Goal: Contribute content: Add original content to the website for others to see

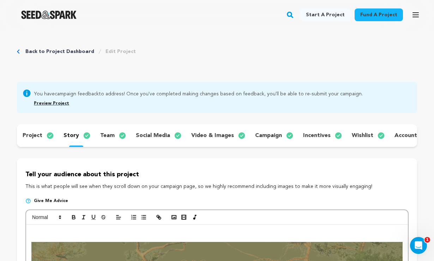
click at [34, 135] on p "project" at bounding box center [33, 135] width 20 height 8
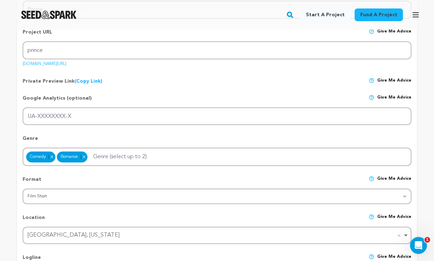
scroll to position [141, 0]
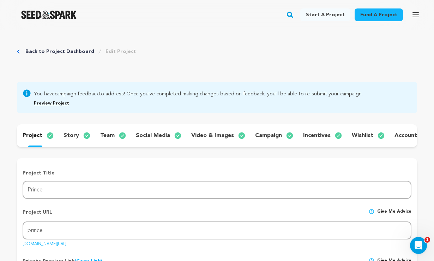
click at [225, 135] on p "video & images" at bounding box center [212, 135] width 43 height 8
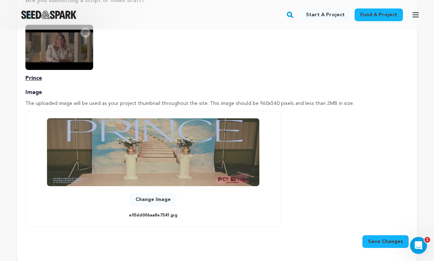
scroll to position [301, 0]
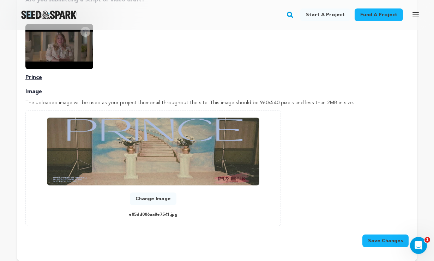
click at [154, 196] on button "Change Image" at bounding box center [153, 198] width 47 height 13
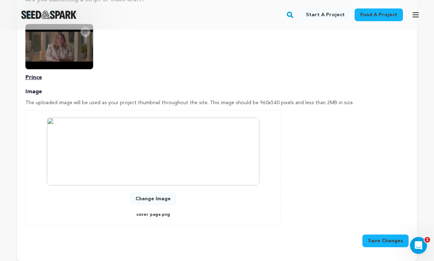
click at [378, 239] on button "Save Changes" at bounding box center [386, 240] width 46 height 13
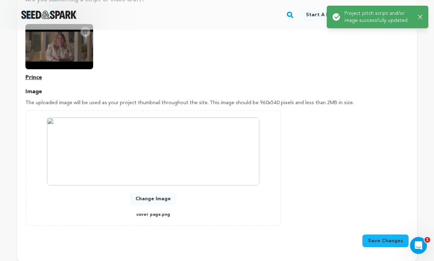
scroll to position [0, 0]
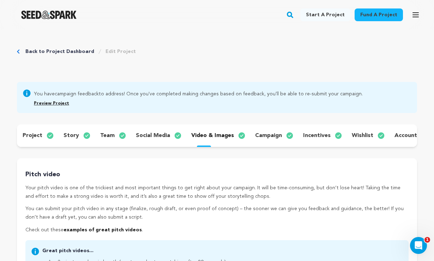
click at [69, 134] on p "story" at bounding box center [72, 135] width 16 height 8
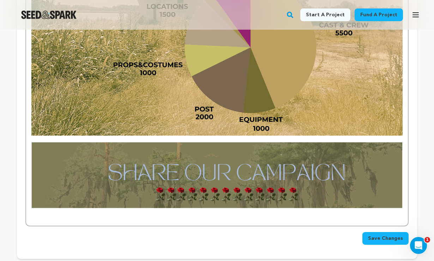
scroll to position [1740, 0]
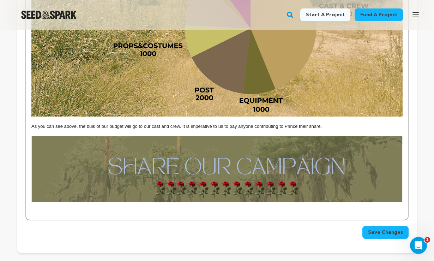
scroll to position [1773, 0]
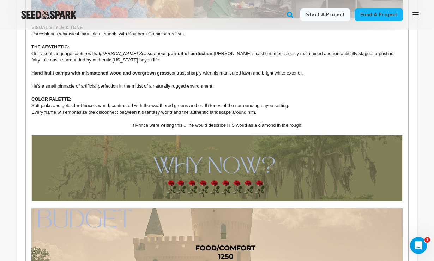
scroll to position [1445, 0]
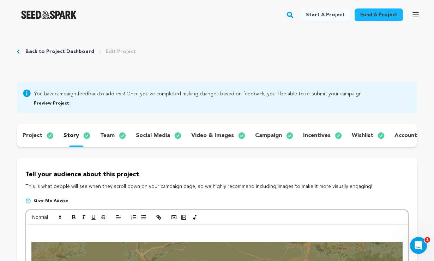
scroll to position [0, 0]
click at [173, 220] on icon "button" at bounding box center [174, 217] width 6 height 6
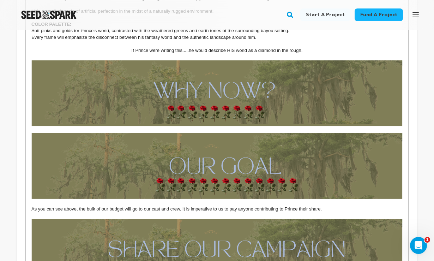
scroll to position [1540, 0]
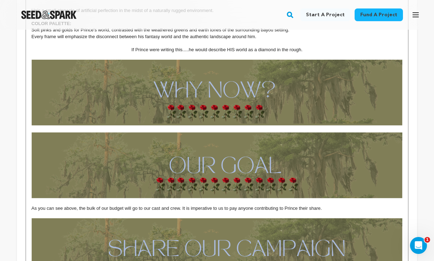
drag, startPoint x: 327, startPoint y: 189, endPoint x: 262, endPoint y: 170, distance: 67.7
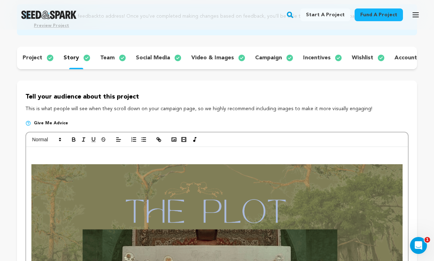
scroll to position [82, 0]
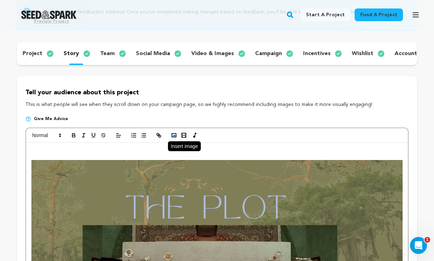
click at [176, 137] on icon "button" at bounding box center [174, 135] width 6 height 6
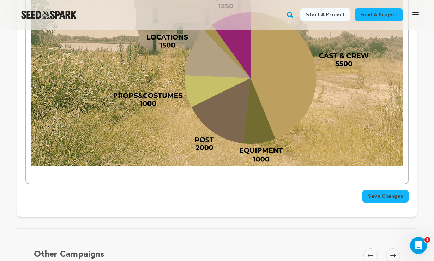
scroll to position [1787, 0]
click at [372, 173] on p at bounding box center [216, 176] width 371 height 6
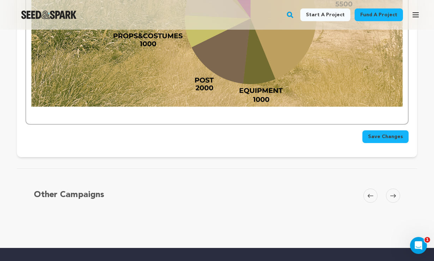
scroll to position [1847, 0]
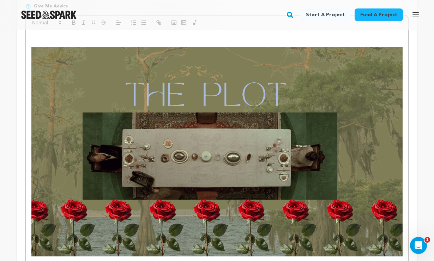
scroll to position [183, 0]
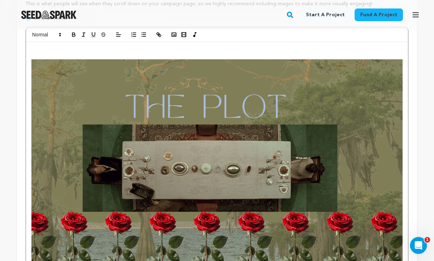
click at [36, 52] on p at bounding box center [216, 49] width 371 height 6
click at [175, 37] on icon "button" at bounding box center [174, 34] width 6 height 6
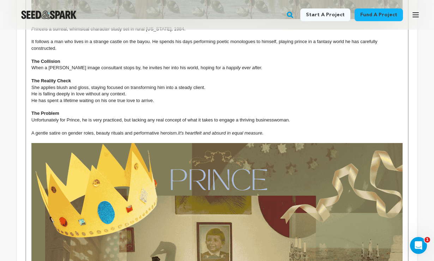
scroll to position [419, 0]
click at [344, 107] on p at bounding box center [216, 107] width 371 height 6
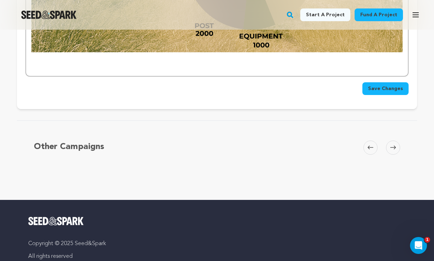
scroll to position [1885, 0]
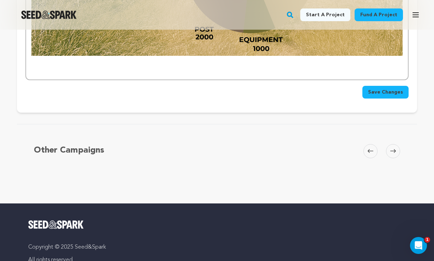
click at [390, 89] on span "Save Changes" at bounding box center [385, 92] width 35 height 7
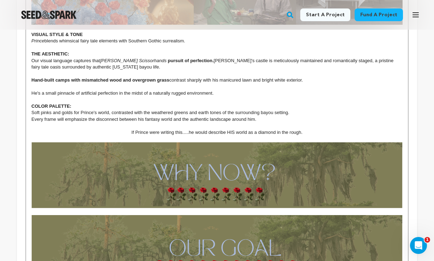
scroll to position [1448, 0]
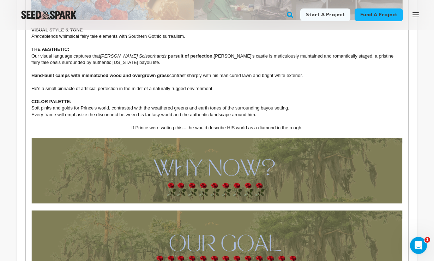
click at [38, 204] on p at bounding box center [216, 207] width 371 height 6
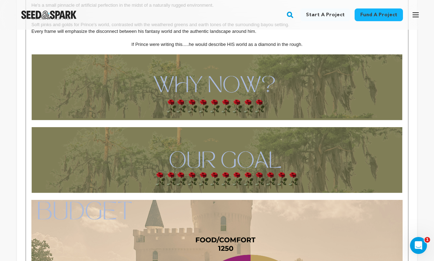
scroll to position [1531, 0]
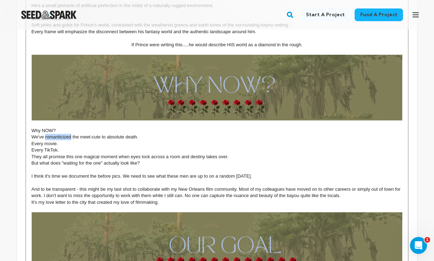
drag, startPoint x: 71, startPoint y: 118, endPoint x: 45, endPoint y: 118, distance: 26.1
click at [45, 134] on p "We've romanticized the meet-cute to absolute death." at bounding box center [216, 137] width 371 height 6
drag, startPoint x: 140, startPoint y: 118, endPoint x: 109, endPoint y: 117, distance: 31.1
click at [109, 134] on p "We've romanticized the meet-cute to absolute death." at bounding box center [216, 137] width 371 height 6
click at [165, 141] on p "Every movie." at bounding box center [216, 144] width 371 height 6
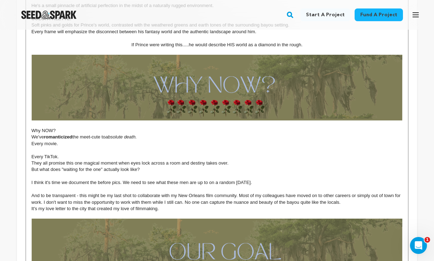
click at [69, 154] on p "Every TikTok." at bounding box center [216, 157] width 371 height 6
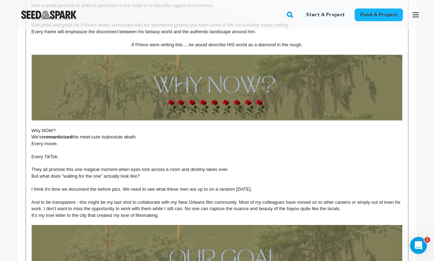
click at [144, 134] on p "We've romanticized the meet-cute to absolute death." at bounding box center [216, 137] width 371 height 6
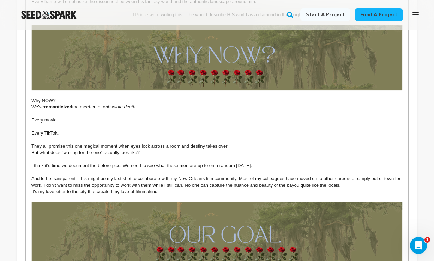
scroll to position [1562, 0]
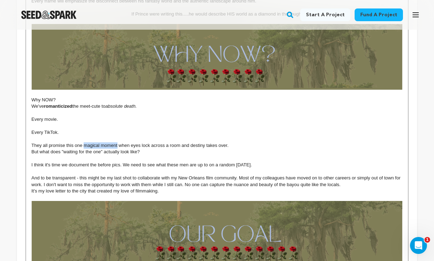
drag, startPoint x: 118, startPoint y: 125, endPoint x: 84, endPoint y: 126, distance: 33.9
click at [84, 142] on p "They all promise this one magical moment when eyes lock across a room and desti…" at bounding box center [216, 145] width 371 height 6
click at [160, 142] on p "They all promise this one magical moment when eyes lock across a room and desti…" at bounding box center [216, 145] width 371 height 6
drag, startPoint x: 142, startPoint y: 132, endPoint x: 29, endPoint y: 130, distance: 112.7
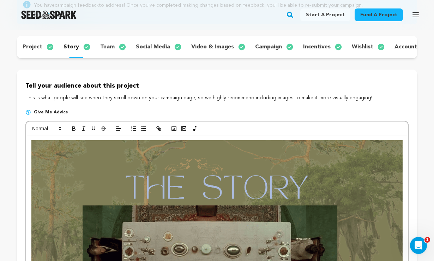
scroll to position [96, 0]
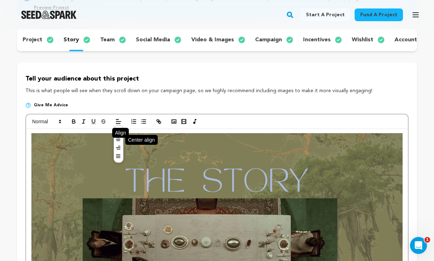
click at [117, 138] on line at bounding box center [118, 138] width 2 height 0
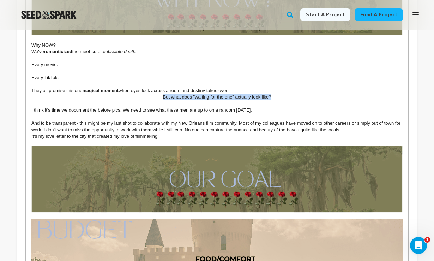
scroll to position [1611, 0]
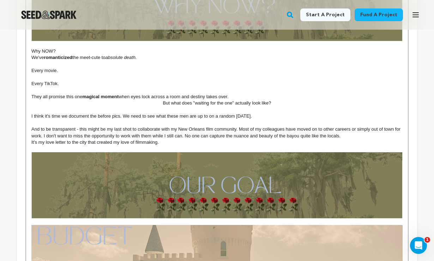
click at [240, 94] on p "They all promise this one magical moment when eyes lock across a room and desti…" at bounding box center [216, 97] width 371 height 6
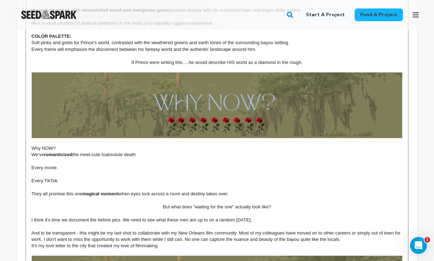
scroll to position [1514, 0]
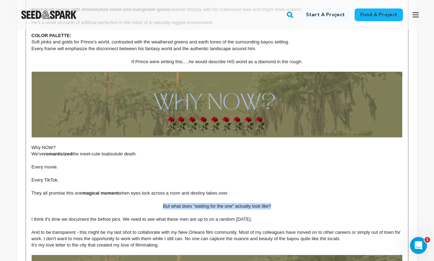
drag, startPoint x: 272, startPoint y: 184, endPoint x: 160, endPoint y: 184, distance: 112.3
click at [160, 203] on p "But what does "waiting for the one" actually look like?" at bounding box center [216, 206] width 371 height 6
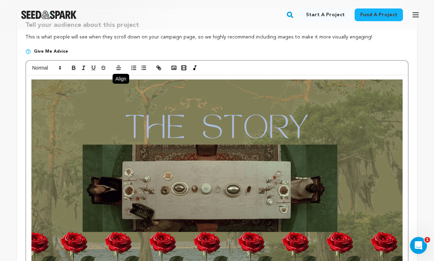
scroll to position [91, 0]
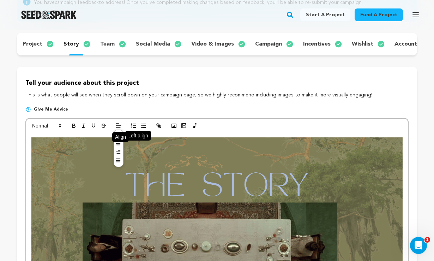
click at [117, 136] on icon at bounding box center [118, 135] width 6 height 6
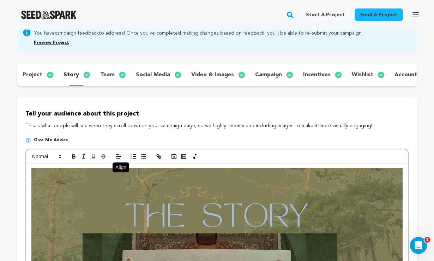
scroll to position [63, 0]
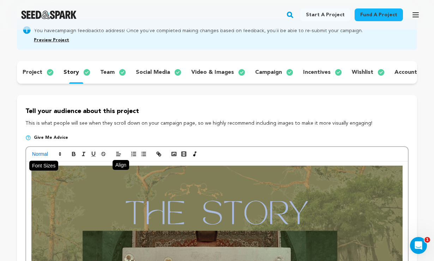
click at [61, 152] on icon at bounding box center [60, 154] width 6 height 6
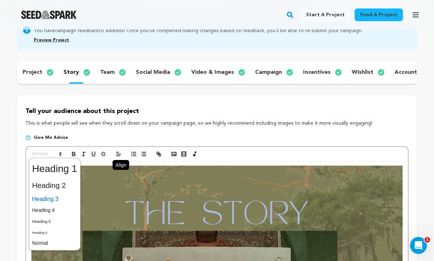
click at [52, 199] on span at bounding box center [54, 199] width 45 height 12
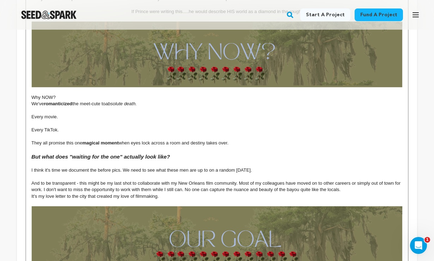
scroll to position [1566, 0]
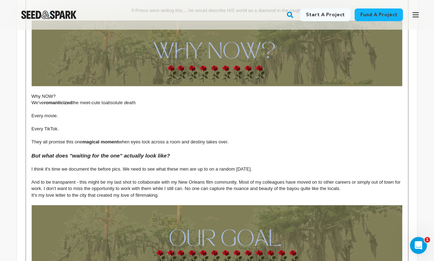
click at [180, 152] on h3 "But what does "waiting for the one" actually look like?" at bounding box center [216, 156] width 371 height 8
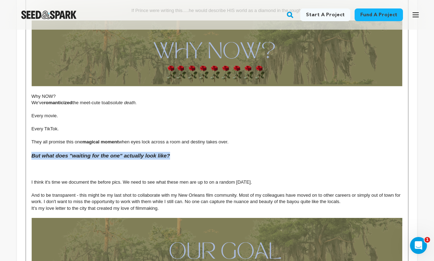
drag, startPoint x: 173, startPoint y: 135, endPoint x: 26, endPoint y: 135, distance: 146.5
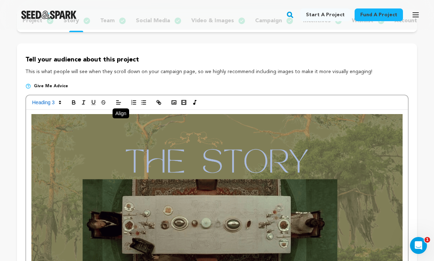
scroll to position [128, 0]
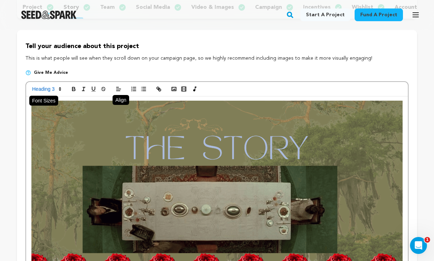
click at [60, 88] on polygon at bounding box center [59, 88] width 1 height 1
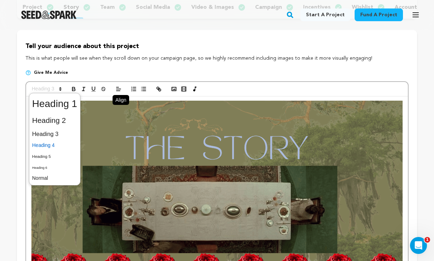
click at [53, 145] on span at bounding box center [54, 145] width 45 height 11
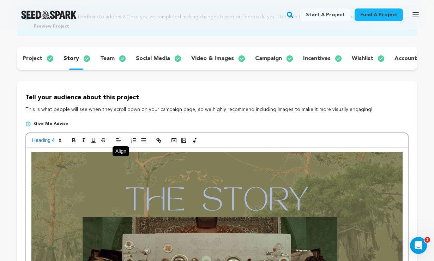
scroll to position [74, 0]
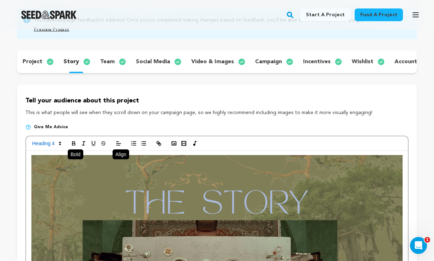
click at [74, 142] on icon "button" at bounding box center [73, 143] width 2 height 2
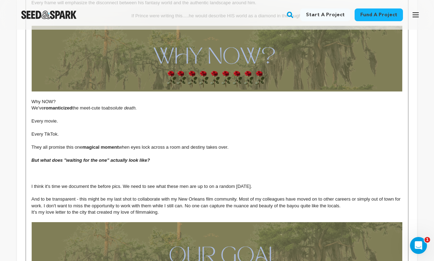
scroll to position [1601, 0]
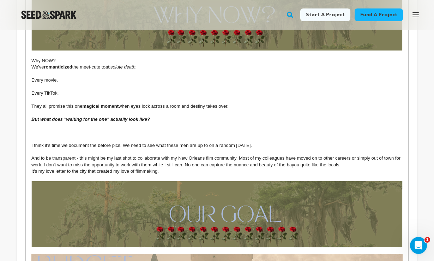
click at [156, 116] on h4 "But what does "waiting for the one" actually look like?" at bounding box center [216, 119] width 371 height 6
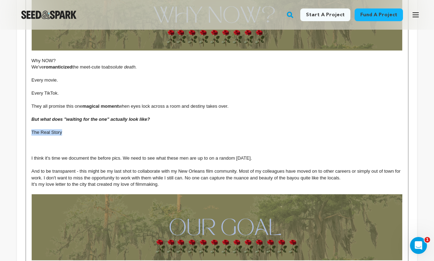
drag, startPoint x: 62, startPoint y: 111, endPoint x: 26, endPoint y: 108, distance: 35.8
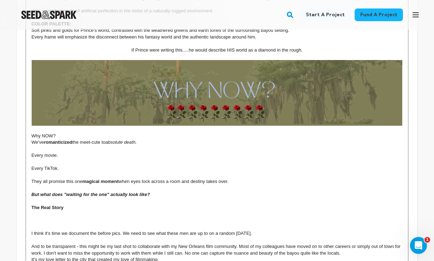
scroll to position [1526, 0]
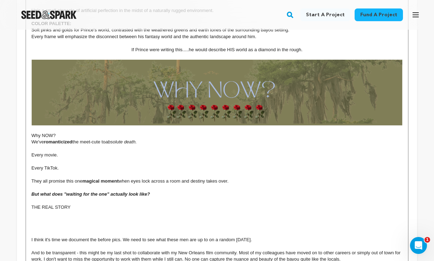
click at [33, 230] on p at bounding box center [216, 233] width 371 height 6
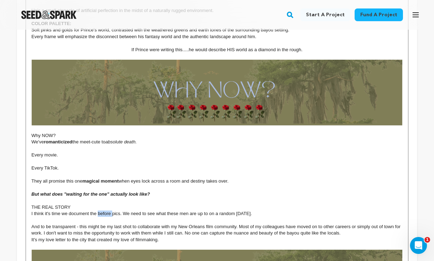
drag, startPoint x: 112, startPoint y: 192, endPoint x: 98, endPoint y: 192, distance: 13.8
click at [98, 210] on p "I think it's time we document the before pics. We need to see what these men ar…" at bounding box center [216, 213] width 371 height 6
click at [124, 210] on p "I think it's time we document the before pics. We need to see what these men ar…" at bounding box center [216, 213] width 371 height 6
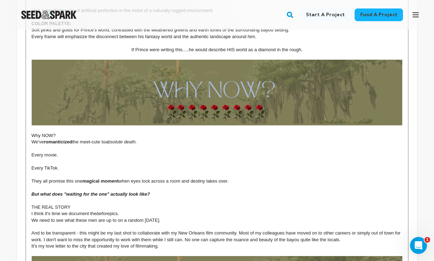
drag, startPoint x: 163, startPoint y: 198, endPoint x: 145, endPoint y: 198, distance: 17.7
click at [145, 217] on p "We need to see what these men are up to on a random [DATE]." at bounding box center [216, 220] width 371 height 6
click at [200, 210] on p "I think it's time we document the before pics." at bounding box center [216, 213] width 371 height 6
click at [174, 217] on p "We need to see what these men are up to on a random [DATE]." at bounding box center [216, 220] width 371 height 6
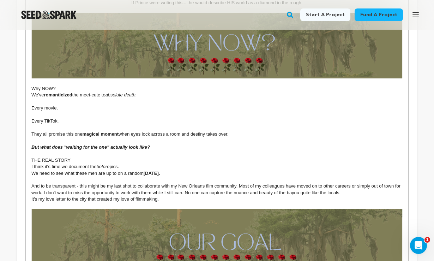
scroll to position [1576, 0]
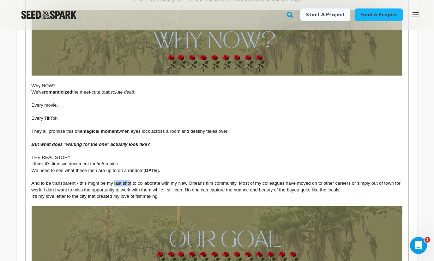
drag, startPoint x: 132, startPoint y: 162, endPoint x: 114, endPoint y: 161, distance: 17.3
click at [114, 180] on p "And to be transparent - this might be my last shot to collaborate with my New O…" at bounding box center [216, 186] width 371 height 13
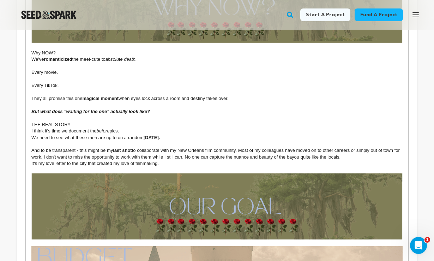
scroll to position [1614, 0]
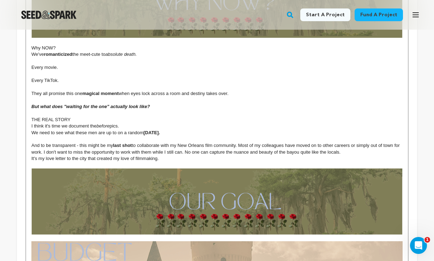
click at [177, 142] on p "And to be transparent - this might be my last shot to collaborate with my New O…" at bounding box center [216, 148] width 371 height 13
click at [185, 142] on p "And to be transparent - this might be my last shot to collaborate with my New O…" at bounding box center [216, 148] width 371 height 13
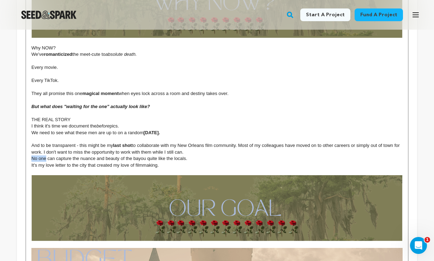
drag, startPoint x: 45, startPoint y: 137, endPoint x: 28, endPoint y: 139, distance: 17.0
click at [125, 142] on p "And to be transparent - this might be my last shot to collaborate with my New O…" at bounding box center [216, 148] width 371 height 13
drag, startPoint x: 160, startPoint y: 143, endPoint x: 29, endPoint y: 143, distance: 131.0
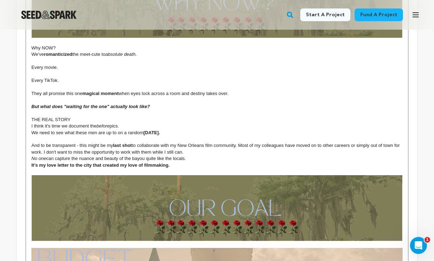
click at [185, 155] on p "No one can capture the nuance and beauty of the bayou quite like the locals." at bounding box center [216, 158] width 371 height 6
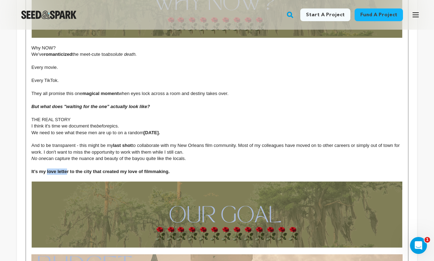
drag, startPoint x: 68, startPoint y: 149, endPoint x: 47, endPoint y: 150, distance: 21.2
click at [47, 169] on strong "It's my love letter to the city that created my love of filmmaking." at bounding box center [100, 171] width 138 height 5
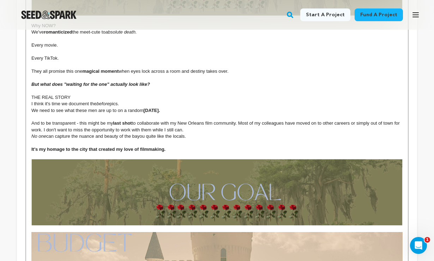
scroll to position [1636, 0]
click at [71, 94] on p "THE REAL STORY" at bounding box center [216, 97] width 371 height 6
click at [162, 81] on h4 "But what does "waiting for the one" actually look like?" at bounding box center [216, 84] width 371 height 6
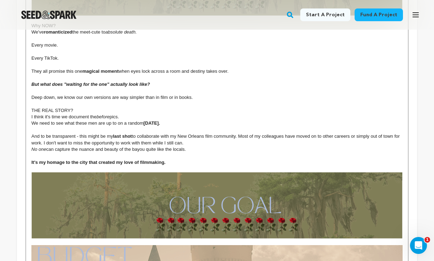
drag, startPoint x: 195, startPoint y: 77, endPoint x: 94, endPoint y: 79, distance: 100.3
click at [94, 94] on p "Deep down, we know our own versions are way simpler than in film or in books." at bounding box center [216, 97] width 371 height 6
click at [112, 94] on p "Deep down, we know our own versions are way simpler than in film or in books." at bounding box center [216, 97] width 371 height 6
drag, startPoint x: 156, startPoint y: 76, endPoint x: 77, endPoint y: 76, distance: 79.4
click at [77, 94] on p "Deep down, we know are way simpler than in film or in books." at bounding box center [216, 97] width 371 height 6
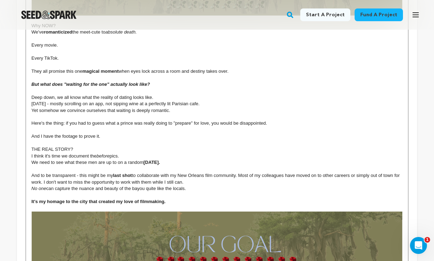
click at [73, 146] on p "THE REAL STORY?" at bounding box center [216, 149] width 371 height 6
click at [94, 146] on p "WE NEED THE REAL STORY" at bounding box center [216, 149] width 371 height 6
drag, startPoint x: 95, startPoint y: 125, endPoint x: 28, endPoint y: 126, distance: 67.1
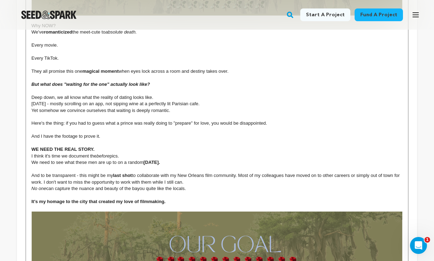
click at [149, 140] on p at bounding box center [216, 143] width 371 height 6
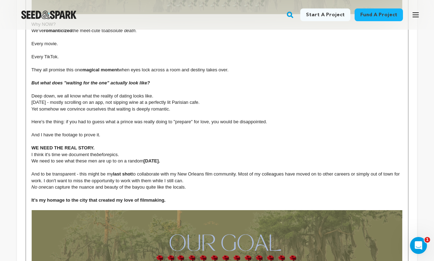
scroll to position [1637, 0]
click at [153, 93] on p "Deep down, we all know what the reality of dating looks like." at bounding box center [216, 96] width 371 height 6
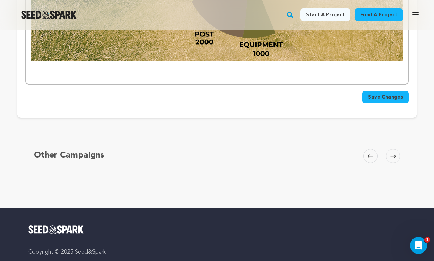
scroll to position [2066, 0]
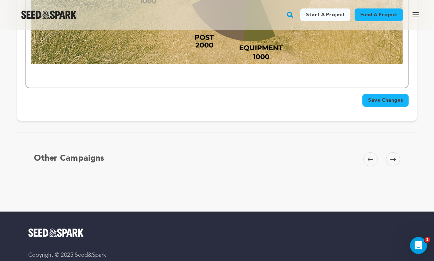
click at [384, 97] on span "Save Changes" at bounding box center [385, 100] width 35 height 7
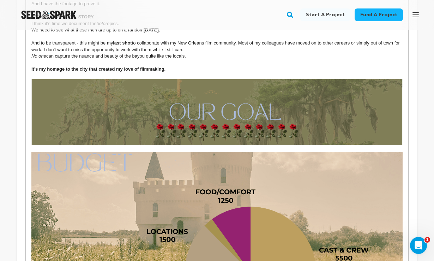
scroll to position [1769, 0]
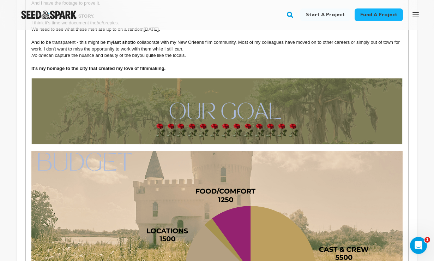
click at [224, 144] on p at bounding box center [216, 147] width 371 height 6
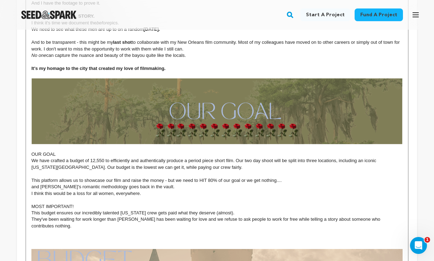
click at [78, 203] on p "MOST IMPORTANT!" at bounding box center [216, 206] width 371 height 6
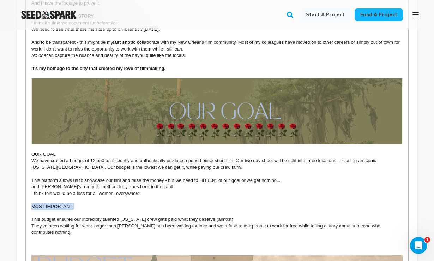
drag, startPoint x: 75, startPoint y: 180, endPoint x: 28, endPoint y: 181, distance: 47.0
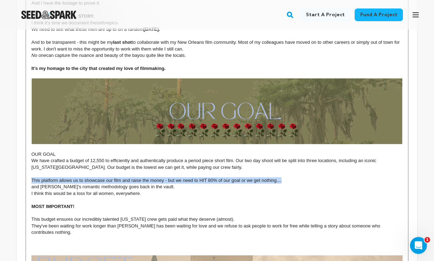
drag, startPoint x: 283, startPoint y: 157, endPoint x: 28, endPoint y: 154, distance: 254.6
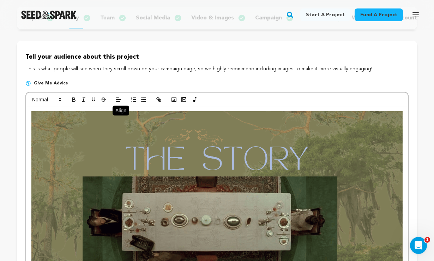
scroll to position [146, 0]
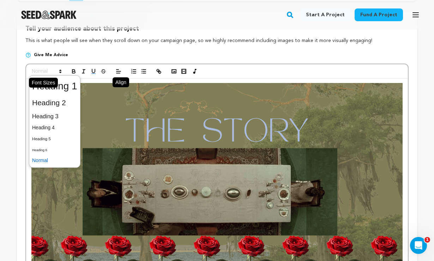
click at [60, 71] on polygon at bounding box center [60, 70] width 1 height 1
click at [48, 106] on span at bounding box center [54, 102] width 45 height 15
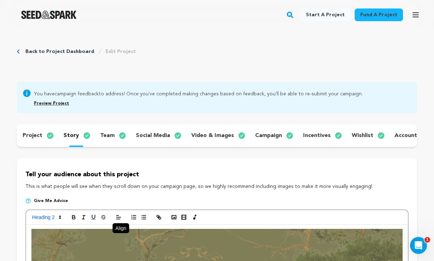
scroll to position [0, 0]
click at [118, 237] on line at bounding box center [118, 237] width 3 height 0
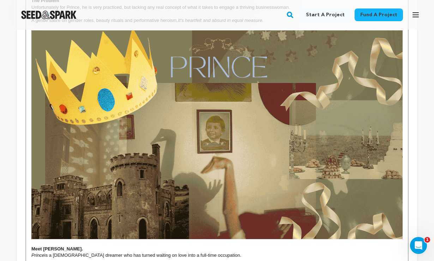
scroll to position [751, 0]
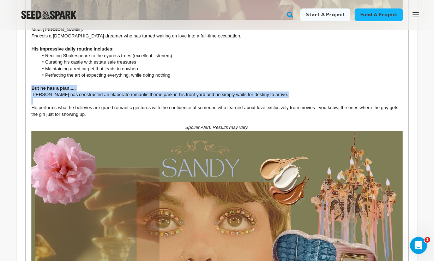
drag, startPoint x: 31, startPoint y: 83, endPoint x: 267, endPoint y: 95, distance: 236.2
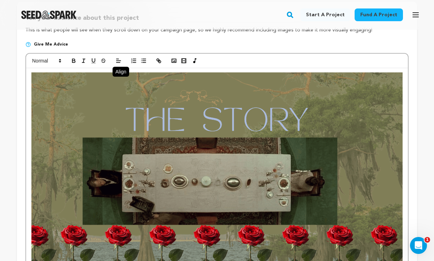
scroll to position [132, 0]
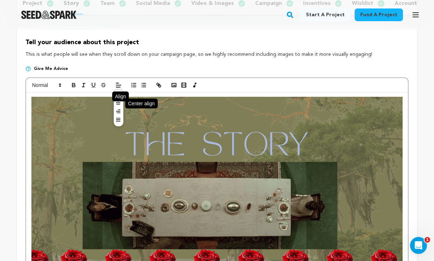
click at [118, 101] on icon at bounding box center [118, 103] width 6 height 6
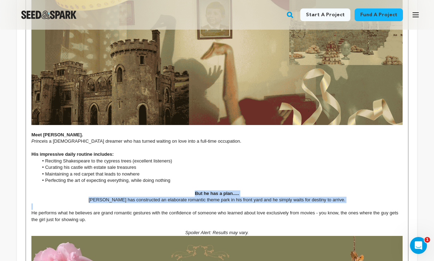
scroll to position [689, 0]
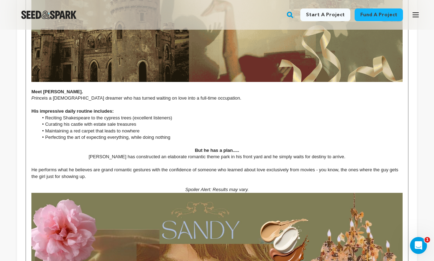
click at [248, 128] on li "Maintaining a red carpet that leads to nowhere" at bounding box center [220, 131] width 365 height 6
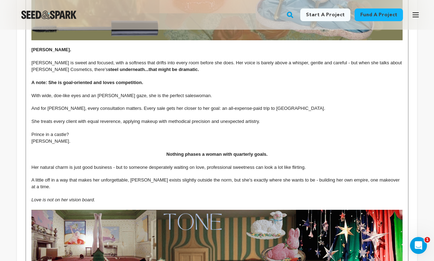
scroll to position [1070, 0]
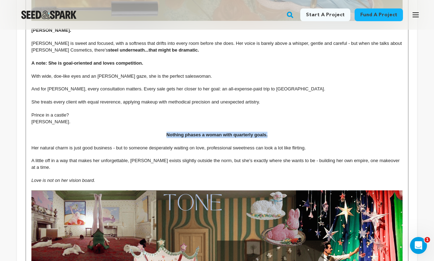
drag, startPoint x: 270, startPoint y: 125, endPoint x: 166, endPoint y: 125, distance: 104.9
click at [166, 132] on p "Nothing phases a woman with quarterly goals." at bounding box center [216, 135] width 371 height 6
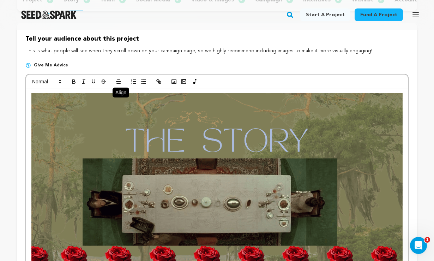
scroll to position [30, 0]
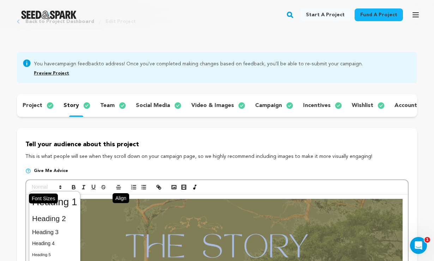
click at [60, 187] on icon at bounding box center [60, 187] width 6 height 6
click at [49, 232] on span at bounding box center [54, 232] width 45 height 12
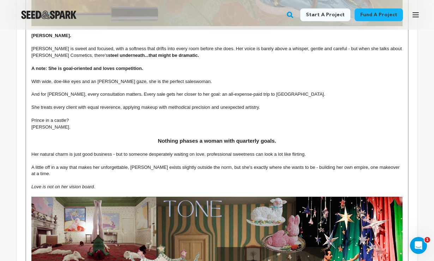
scroll to position [1084, 0]
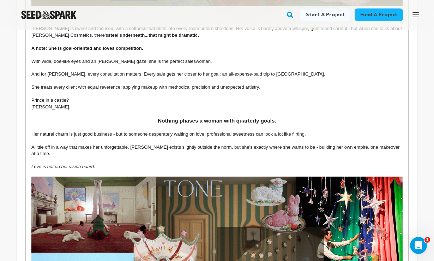
click at [290, 117] on h3 "Nothing phases a woman with quarterly goals." at bounding box center [216, 121] width 371 height 8
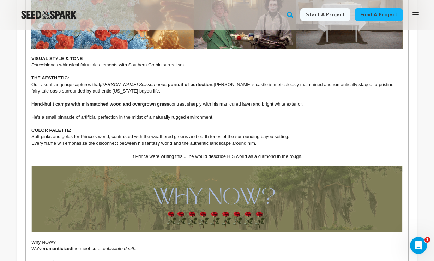
scroll to position [1420, 0]
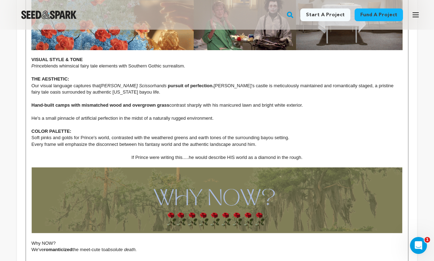
click at [82, 57] on strong "VISUAL STYLE & TONE" at bounding box center [56, 59] width 51 height 5
click at [83, 57] on strong "VISUAL STYLE & TONE" at bounding box center [56, 59] width 51 height 5
drag, startPoint x: 86, startPoint y: 43, endPoint x: 31, endPoint y: 39, distance: 55.2
click at [42, 63] on em "Prince" at bounding box center [37, 65] width 13 height 5
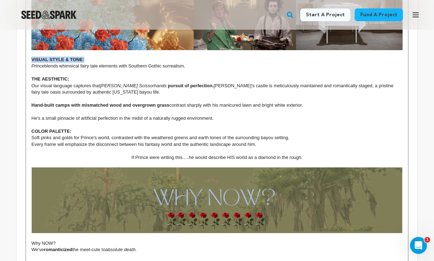
drag, startPoint x: 85, startPoint y: 43, endPoint x: 29, endPoint y: 43, distance: 55.4
drag, startPoint x: 70, startPoint y: 61, endPoint x: 31, endPoint y: 62, distance: 39.2
drag, startPoint x: 72, startPoint y: 113, endPoint x: 30, endPoint y: 111, distance: 42.8
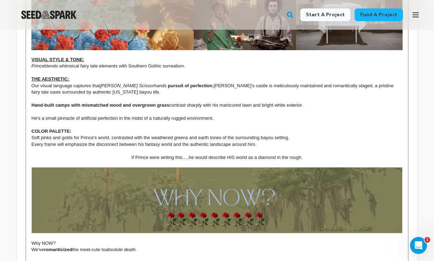
drag, startPoint x: 305, startPoint y: 136, endPoint x: 129, endPoint y: 136, distance: 176.6
click at [129, 154] on p "If Prince were writing this.....he would describe HIS world as a diamond in the…" at bounding box center [216, 157] width 371 height 6
click at [332, 141] on p "Every frame will emphasize the disconnect between his fantasy world and the aut…" at bounding box center [216, 144] width 371 height 6
click at [317, 154] on p "If Prince were writing this.....he would describe HIS world as a diamond in the…" at bounding box center [216, 157] width 371 height 6
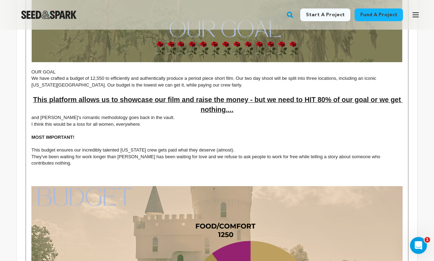
scroll to position [1853, 0]
click at [57, 69] on p "OUR GOAL" at bounding box center [216, 72] width 371 height 6
drag, startPoint x: 59, startPoint y: 46, endPoint x: 29, endPoint y: 46, distance: 29.3
click at [102, 69] on p "OUR GOAL:" at bounding box center [216, 72] width 371 height 6
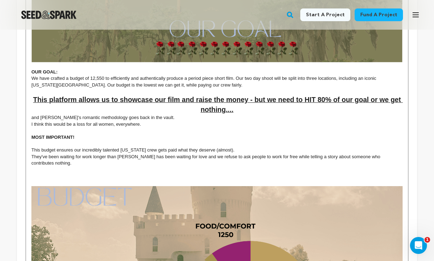
click at [91, 75] on p "We have crafted a budget of 12,550 to efficiently and authentically produce a p…" at bounding box center [216, 81] width 371 height 13
drag, startPoint x: 106, startPoint y: 53, endPoint x: 91, endPoint y: 54, distance: 15.5
click at [91, 75] on p "We have crafted a budget of $12,550 to efficiently and authentically produce a …" at bounding box center [216, 81] width 371 height 13
click at [134, 75] on p "We have crafted a budget of $12,550 to efficiently and authentically produce a …" at bounding box center [216, 81] width 371 height 13
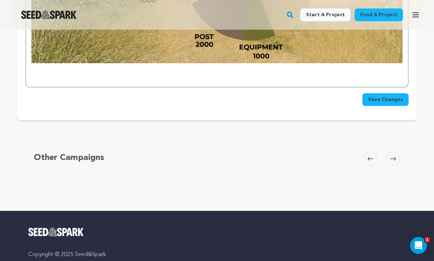
scroll to position [2185, 0]
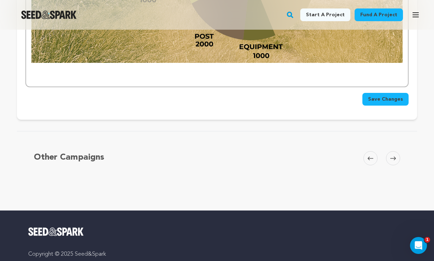
click at [379, 96] on span "Save Changes" at bounding box center [385, 99] width 35 height 7
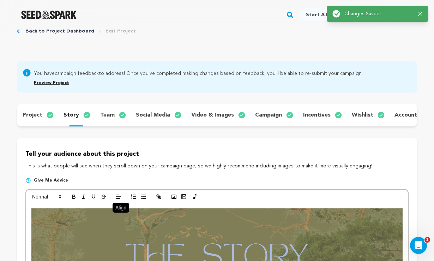
scroll to position [22, 0]
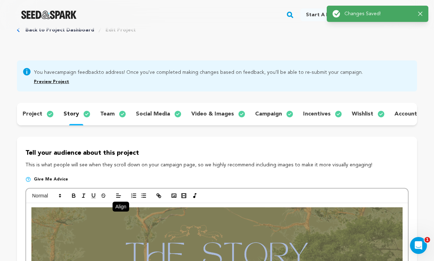
click at [359, 113] on p "wishlist" at bounding box center [363, 114] width 22 height 8
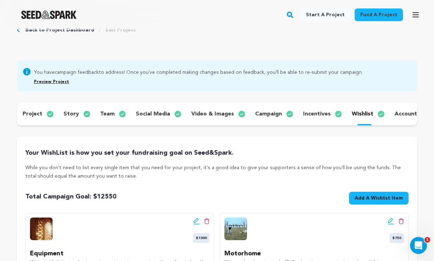
click at [80, 113] on div "story" at bounding box center [76, 113] width 37 height 11
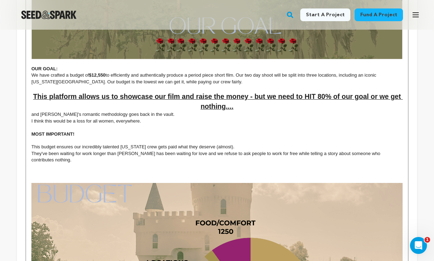
scroll to position [1817, 0]
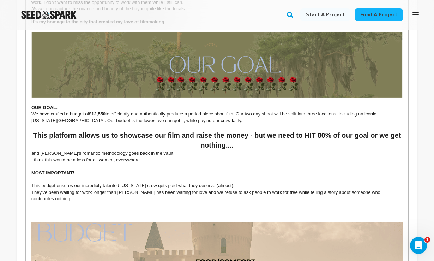
click at [257, 111] on p "We have crafted a budget of $12,550 to efficiently and authentically produce a …" at bounding box center [216, 117] width 371 height 13
click at [303, 111] on p "We have crafted a budget of $12,550 to efficiently and authentically produce a …" at bounding box center [216, 117] width 371 height 13
click at [32, 150] on p "and [PERSON_NAME]'s romantic methodology goes back in the vault." at bounding box center [216, 153] width 371 height 6
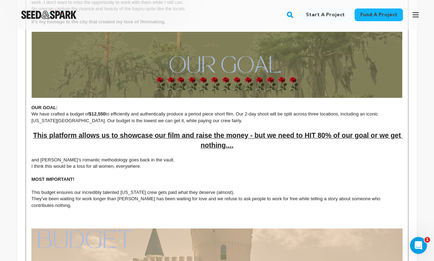
click at [32, 177] on strong "MOST IMPORTANT!" at bounding box center [52, 179] width 43 height 5
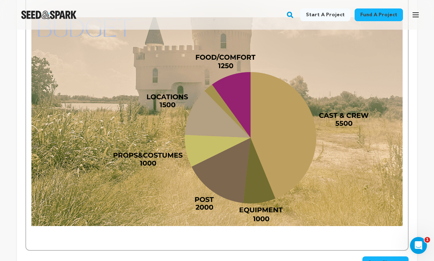
scroll to position [2030, 0]
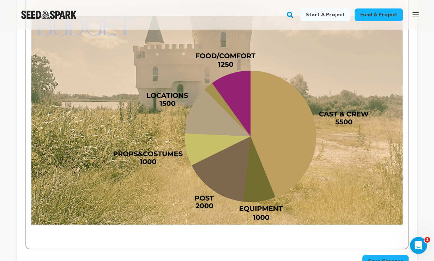
click at [44, 231] on p at bounding box center [216, 234] width 371 height 6
drag, startPoint x: 111, startPoint y: 201, endPoint x: 96, endPoint y: 201, distance: 14.5
click at [96, 231] on p "We plan to raise $12,550.00 for Prince" at bounding box center [216, 234] width 371 height 6
click at [94, 231] on p "We plan to raise $12,550.00 for Prince" at bounding box center [216, 234] width 371 height 6
click at [119, 232] on em "Prince" at bounding box center [112, 234] width 13 height 5
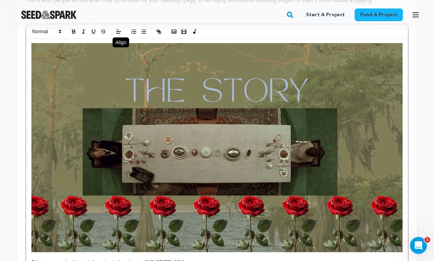
scroll to position [159, 0]
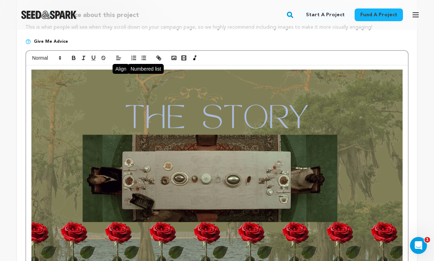
click at [132, 58] on icon "button" at bounding box center [134, 58] width 6 height 6
click at [146, 57] on icon "button" at bounding box center [144, 58] width 6 height 6
click at [144, 57] on icon "button" at bounding box center [144, 58] width 6 height 6
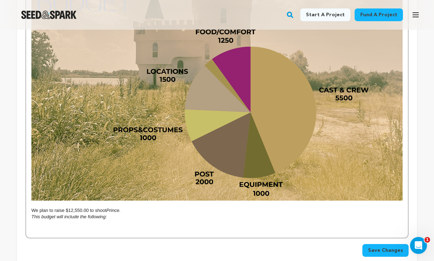
scroll to position [2055, 0]
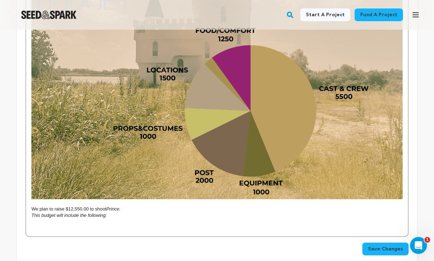
drag, startPoint x: 108, startPoint y: 182, endPoint x: 29, endPoint y: 180, distance: 78.8
click at [129, 212] on p "This budget will include the following:" at bounding box center [216, 215] width 371 height 6
drag, startPoint x: 48, startPoint y: 176, endPoint x: 30, endPoint y: 175, distance: 17.3
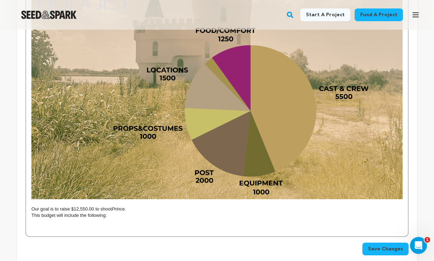
drag, startPoint x: 126, startPoint y: 175, endPoint x: 114, endPoint y: 175, distance: 12.4
click at [114, 206] on em "Prince." at bounding box center [119, 208] width 14 height 5
click at [129, 206] on p "Our goal is to raise $12,550.00 to shoot Prince ." at bounding box center [216, 209] width 371 height 6
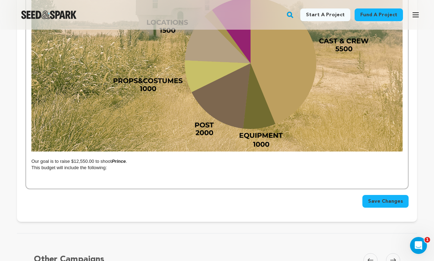
scroll to position [2113, 0]
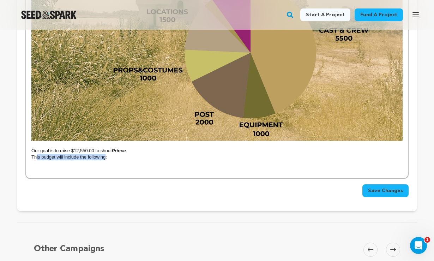
drag, startPoint x: 106, startPoint y: 124, endPoint x: 37, endPoint y: 123, distance: 68.9
click at [37, 154] on p "This budget will include the following:" at bounding box center [216, 157] width 371 height 6
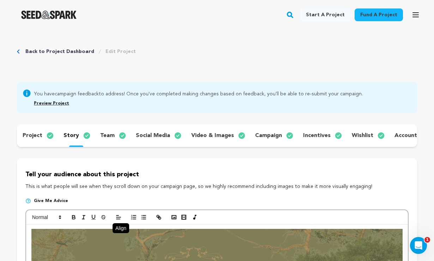
scroll to position [0, 0]
click at [145, 215] on line "button" at bounding box center [144, 215] width 3 height 0
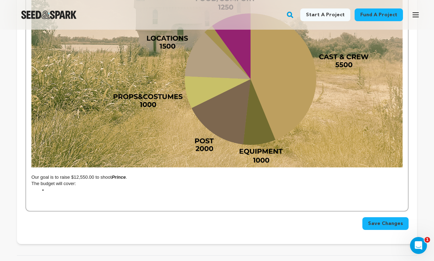
scroll to position [2101, 0]
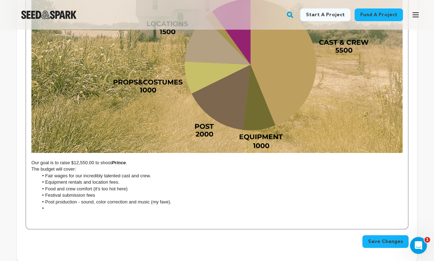
click at [172, 199] on li "Post production - sound, color correction and music (my fave)." at bounding box center [220, 202] width 365 height 6
click at [50, 205] on li at bounding box center [220, 208] width 365 height 6
click at [390, 238] on span "Save Changes" at bounding box center [385, 241] width 35 height 7
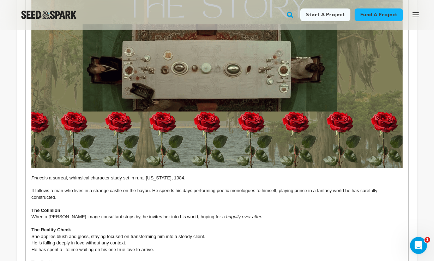
scroll to position [161, 0]
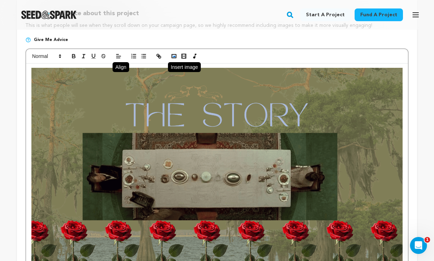
click at [172, 56] on rect "button" at bounding box center [174, 56] width 4 height 4
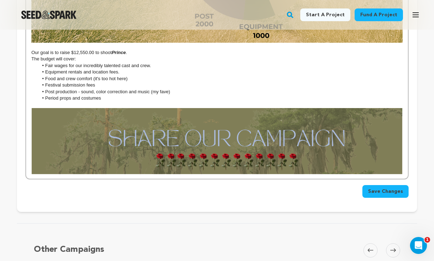
scroll to position [2173, 0]
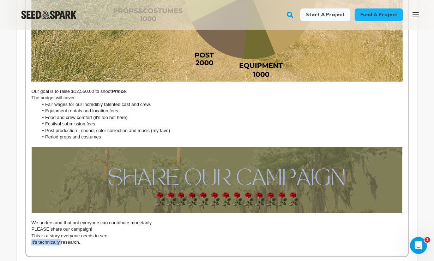
drag, startPoint x: 61, startPoint y: 206, endPoint x: 25, endPoint y: 206, distance: 36.4
click at [78, 239] on p "Consider it anthropological research." at bounding box center [216, 242] width 371 height 6
click at [98, 239] on p "Consider it anthropological research." at bounding box center [216, 242] width 371 height 6
click at [83, 239] on p "Consider it anthropological research." at bounding box center [216, 242] width 371 height 6
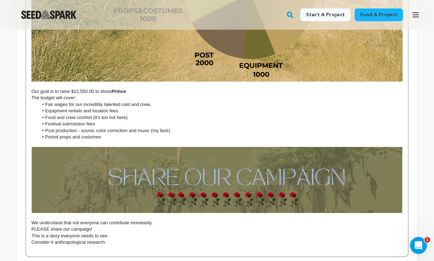
click at [82, 239] on p "Consider it anthropological research." at bounding box center [216, 242] width 371 height 6
click at [115, 239] on p "Consider it anthropological research." at bounding box center [216, 242] width 371 height 6
click at [86, 239] on p "Consider it anthropological research." at bounding box center [216, 242] width 371 height 6
click at [117, 239] on p "Consider it anthropological research." at bounding box center [216, 242] width 371 height 6
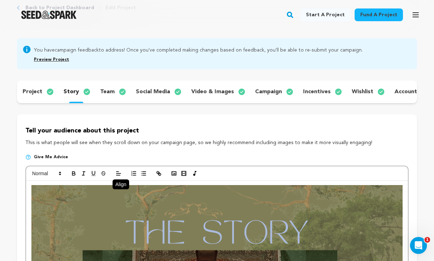
scroll to position [44, 0]
click at [142, 173] on icon "button" at bounding box center [144, 173] width 6 height 6
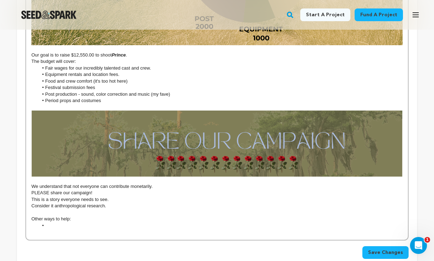
scroll to position [2211, 0]
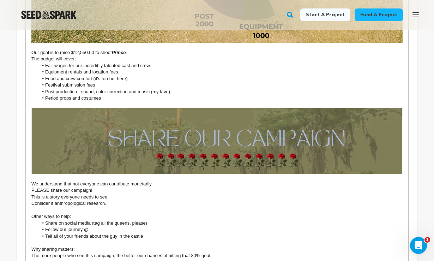
drag, startPoint x: 64, startPoint y: 231, endPoint x: 28, endPoint y: 231, distance: 36.4
click at [90, 226] on li "Follow our journey @" at bounding box center [220, 229] width 365 height 6
drag, startPoint x: 126, startPoint y: 194, endPoint x: 43, endPoint y: 190, distance: 83.4
click at [43, 226] on li "Follow our journey @prince_the_film" at bounding box center [220, 229] width 365 height 6
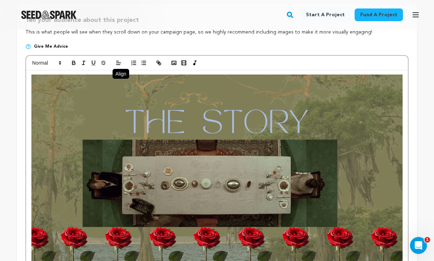
scroll to position [72, 0]
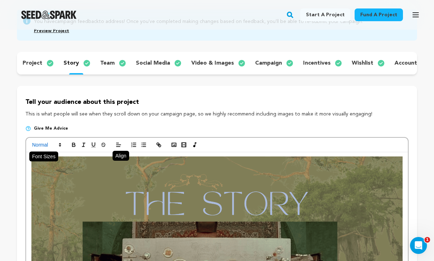
click at [46, 146] on span at bounding box center [46, 145] width 35 height 8
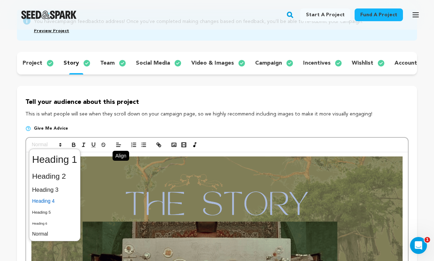
click at [52, 198] on span at bounding box center [54, 201] width 45 height 11
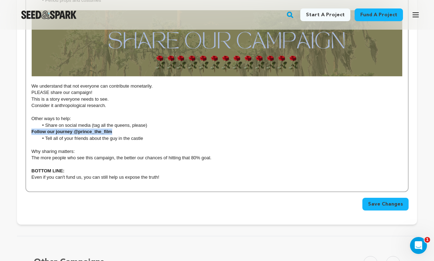
scroll to position [2302, 0]
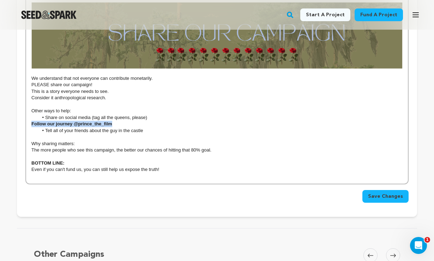
scroll to position [2317, 0]
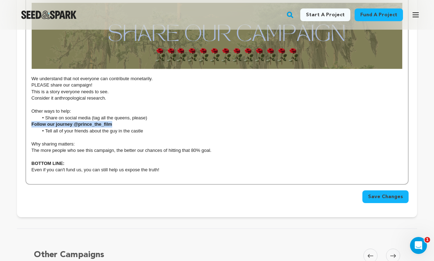
click at [381, 193] on span "Save Changes" at bounding box center [385, 196] width 35 height 7
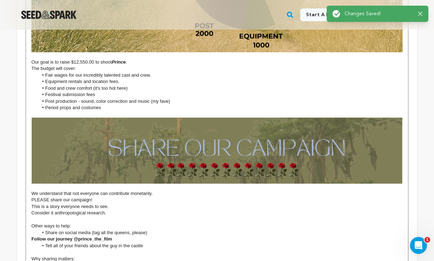
scroll to position [2202, 0]
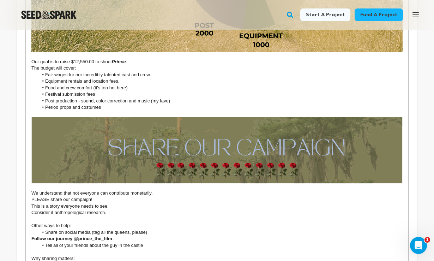
click at [145, 242] on li "Tell all of your friends about the guy in the castle" at bounding box center [220, 245] width 365 height 6
drag, startPoint x: 127, startPoint y: 203, endPoint x: 44, endPoint y: 201, distance: 83.0
click at [44, 236] on h4 "Follow our journey @prince_the_film" at bounding box center [216, 239] width 371 height 6
copy h4 "Follow our journey @prince_the_film"
click at [48, 249] on li at bounding box center [220, 252] width 365 height 6
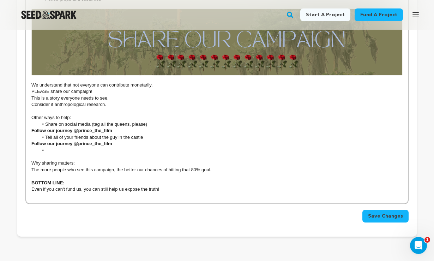
scroll to position [2306, 0]
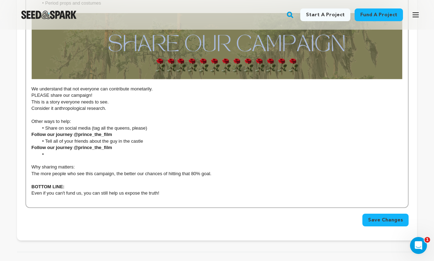
click at [31, 144] on h4 "Follow our journey @prince_the_film" at bounding box center [216, 147] width 371 height 6
drag, startPoint x: 116, startPoint y: 112, endPoint x: 30, endPoint y: 108, distance: 85.9
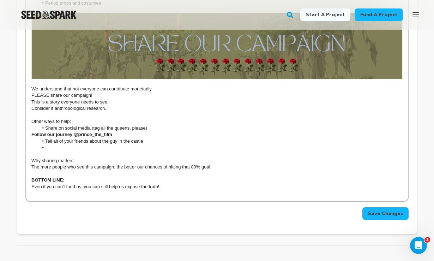
click at [49, 144] on li at bounding box center [220, 147] width 365 height 6
drag, startPoint x: 132, startPoint y: 97, endPoint x: 42, endPoint y: 99, distance: 90.1
click at [42, 131] on h4 "Follow our journey @prince_the_film" at bounding box center [216, 134] width 371 height 6
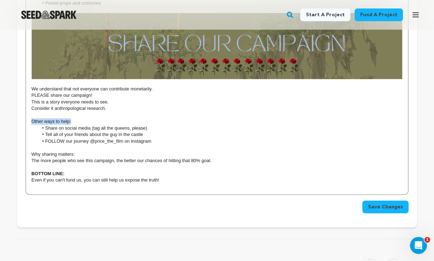
drag, startPoint x: 73, startPoint y: 84, endPoint x: 31, endPoint y: 84, distance: 42.0
click at [31, 118] on p "Other ways to help:" at bounding box center [216, 121] width 371 height 6
drag, startPoint x: 76, startPoint y: 117, endPoint x: 32, endPoint y: 117, distance: 44.5
click at [32, 151] on p "Why sharing matters:" at bounding box center [216, 154] width 371 height 6
click at [214, 157] on p "The more people who see this campaign, the better our chances of hitting that 8…" at bounding box center [216, 160] width 371 height 6
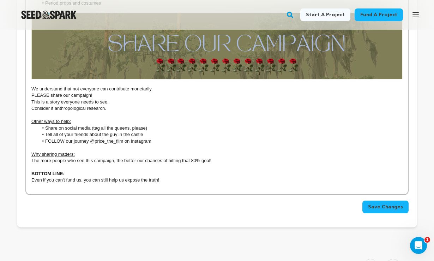
click at [161, 177] on p "Even if you can't fund us, you can still help us expose the truth!" at bounding box center [216, 180] width 371 height 6
click at [215, 157] on p "The more people who see this campaign, the better our chances of hitting that 8…" at bounding box center [216, 160] width 371 height 6
drag, startPoint x: 212, startPoint y: 125, endPoint x: 168, endPoint y: 123, distance: 43.8
click at [168, 157] on p "The more people who see this campaign, the better our chances of hitting that 8…" at bounding box center [216, 160] width 371 height 6
click at [266, 131] on li "Tell all of your friends about the guy in the castle" at bounding box center [220, 134] width 365 height 6
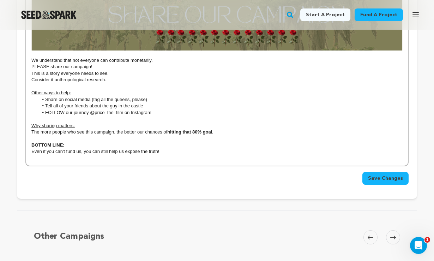
scroll to position [2333, 0]
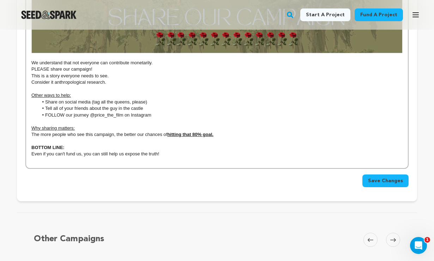
click at [182, 151] on p "Even if you can't fund us, you can still help us expose the truth!" at bounding box center [216, 154] width 371 height 6
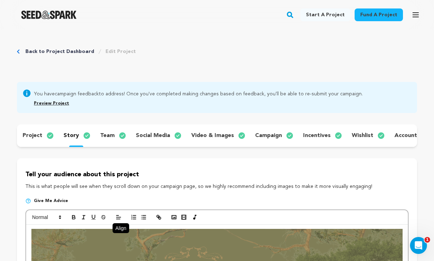
scroll to position [0, 0]
click at [172, 214] on icon "button" at bounding box center [174, 217] width 6 height 6
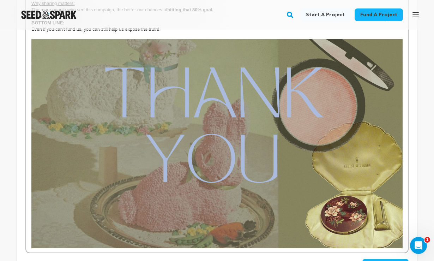
scroll to position [2455, 0]
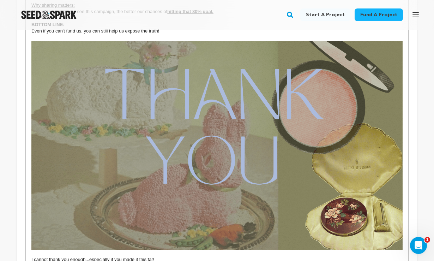
drag, startPoint x: 67, startPoint y: 246, endPoint x: 30, endPoint y: 246, distance: 36.4
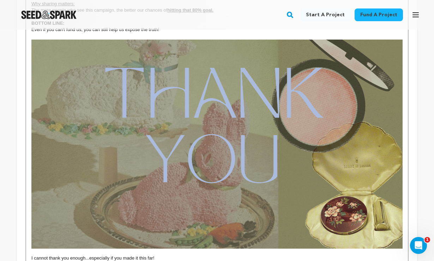
drag, startPoint x: 125, startPoint y: 244, endPoint x: 25, endPoint y: 243, distance: 99.9
click at [159, 255] on p "I cannot thank you enough...especially if you made it this far!" at bounding box center [216, 258] width 371 height 6
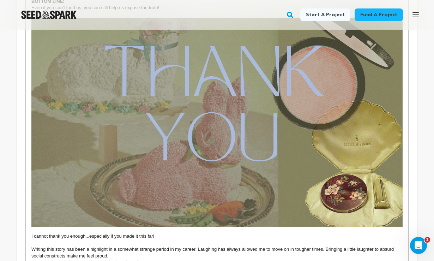
scroll to position [2483, 0]
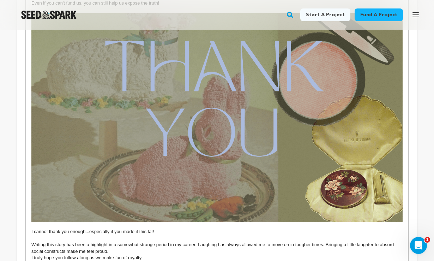
click at [311, 242] on p "Writing this story has been a highlight in a somewhat strange period in my care…" at bounding box center [216, 248] width 371 height 13
click at [339, 242] on p "Writing this story has been a highlight in a somewhat strange period in my care…" at bounding box center [216, 248] width 371 height 13
click at [79, 255] on p "Bringing a little laughter to absurd social constructs make me feel proud." at bounding box center [216, 258] width 371 height 6
click at [77, 255] on p "Bringing a little joke to absurd social constructs make me feel proud." at bounding box center [216, 258] width 371 height 6
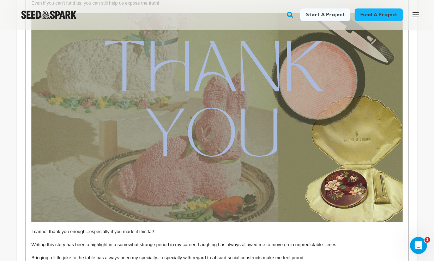
click at [303, 255] on p "Bringing a little joke to the table has always been my specialty....especially …" at bounding box center [216, 258] width 371 height 6
click at [272, 255] on p "Bringing a little joke to the table has always been my specialty....especially …" at bounding box center [216, 258] width 371 height 6
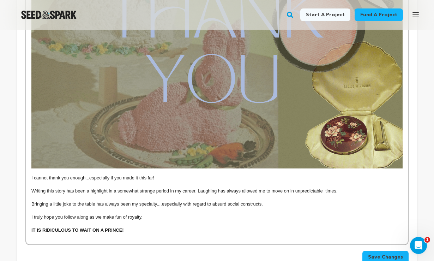
scroll to position [2540, 0]
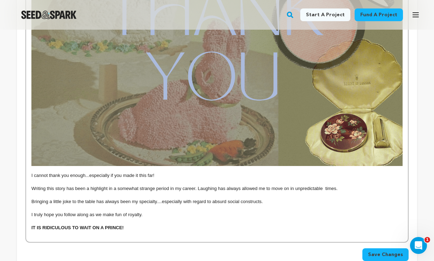
click at [136, 225] on p "IT IS RIDICULOUS TO WAIT ON A PRINCE!" at bounding box center [216, 228] width 371 height 6
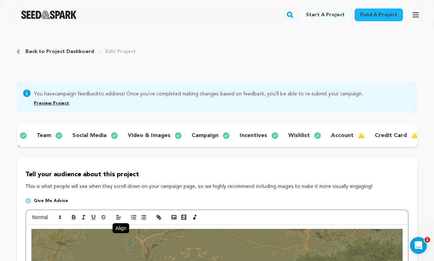
scroll to position [0, 63]
click at [345, 137] on p "account" at bounding box center [343, 135] width 23 height 8
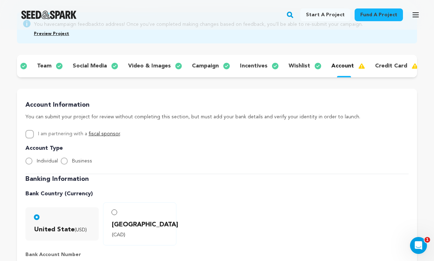
scroll to position [70, 0]
click at [30, 160] on input "Individual" at bounding box center [28, 160] width 7 height 7
radio input "true"
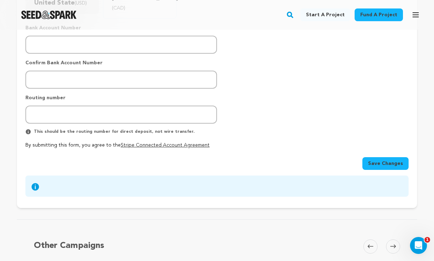
scroll to position [304, 0]
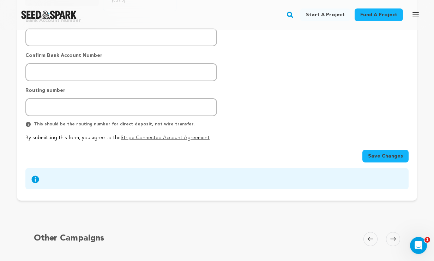
click at [387, 153] on span "Save Changes" at bounding box center [385, 156] width 35 height 7
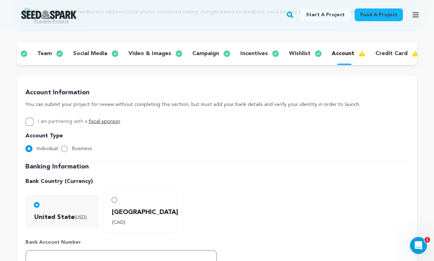
scroll to position [81, 0]
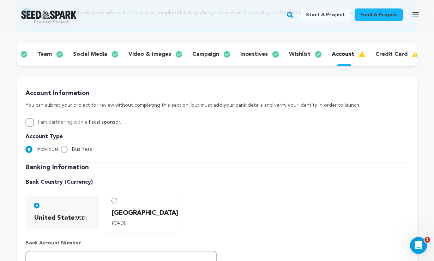
click at [157, 53] on p "video & images" at bounding box center [150, 54] width 43 height 8
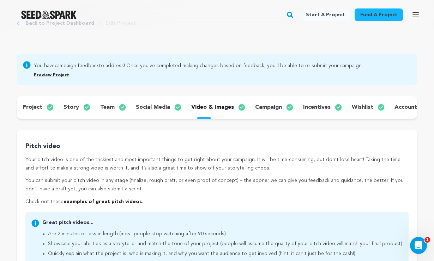
click at [147, 106] on p "social media" at bounding box center [153, 107] width 34 height 8
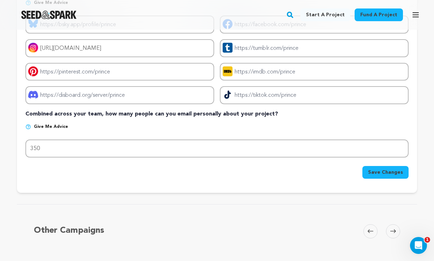
scroll to position [185, 0]
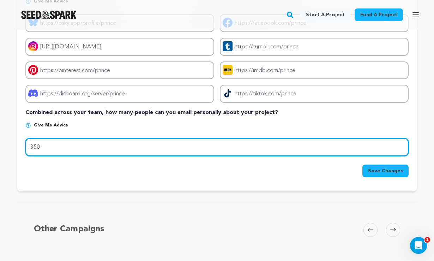
drag, startPoint x: 44, startPoint y: 146, endPoint x: 31, endPoint y: 141, distance: 14.3
click at [31, 141] on input "350" at bounding box center [216, 147] width 383 height 18
type input "5"
type input "750"
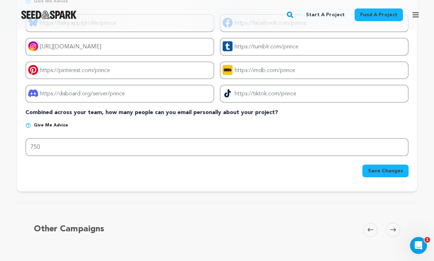
click at [375, 170] on span "Save Changes" at bounding box center [385, 170] width 35 height 7
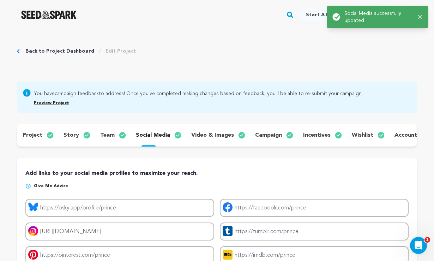
scroll to position [0, 0]
click at [220, 136] on p "video & images" at bounding box center [212, 135] width 43 height 8
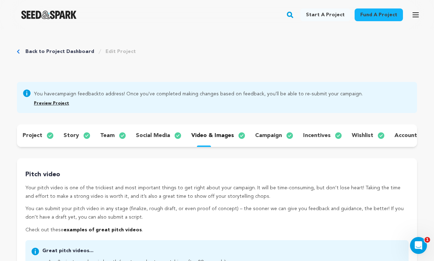
click at [417, 13] on icon "button" at bounding box center [416, 15] width 8 height 8
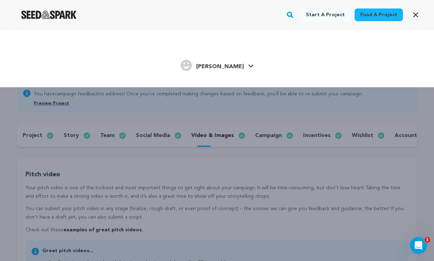
click at [231, 66] on span "[PERSON_NAME]" at bounding box center [220, 67] width 48 height 6
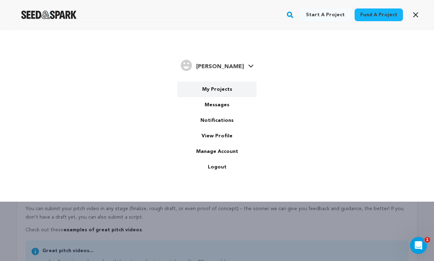
click at [223, 88] on link "My Projects" at bounding box center [217, 90] width 79 height 16
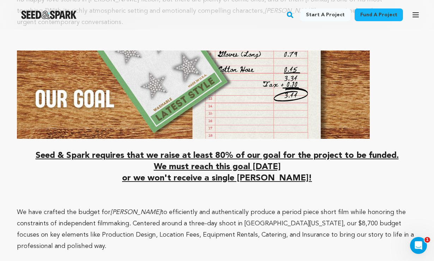
scroll to position [1492, 0]
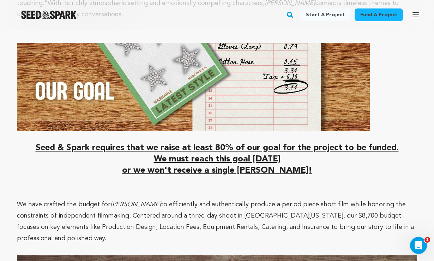
click at [399, 0] on div at bounding box center [377, 3] width 113 height 6
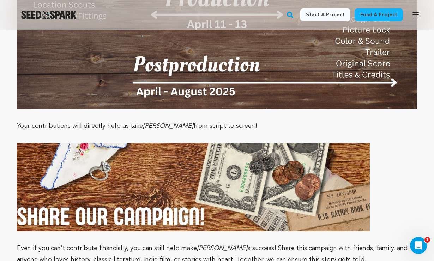
scroll to position [2724, 0]
